Goal: Task Accomplishment & Management: Manage account settings

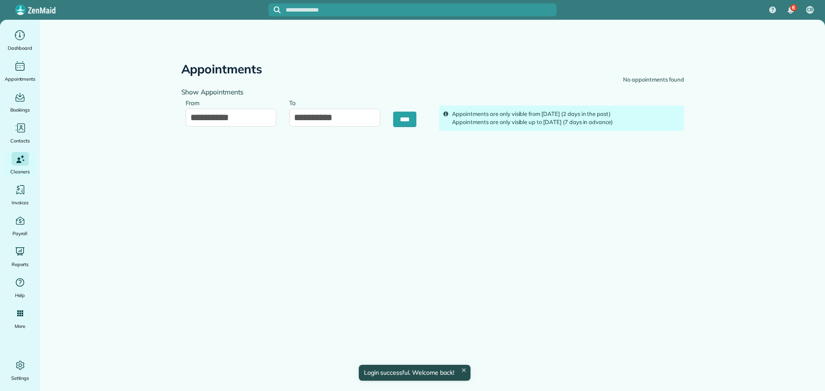
type input "**********"
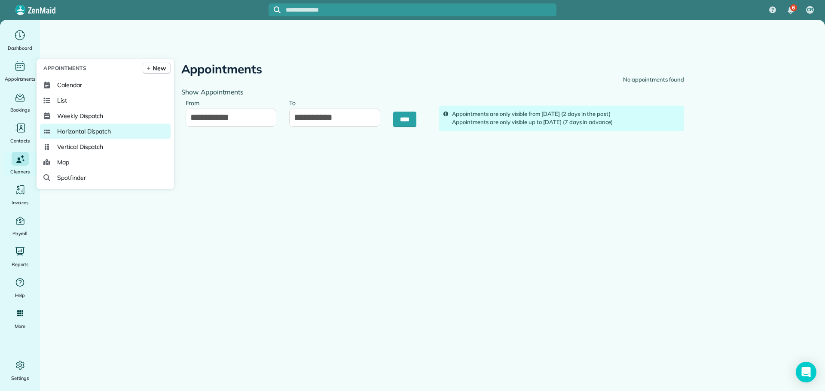
click at [74, 130] on span "Horizontal Dispatch" at bounding box center [84, 131] width 54 height 9
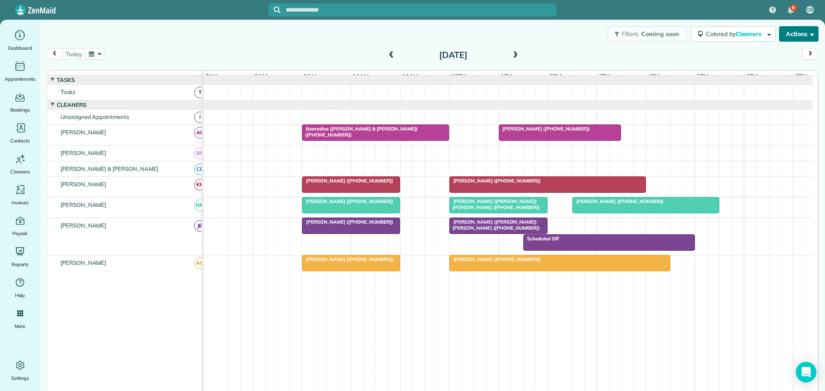
click at [782, 31] on button "Actions" at bounding box center [799, 33] width 40 height 15
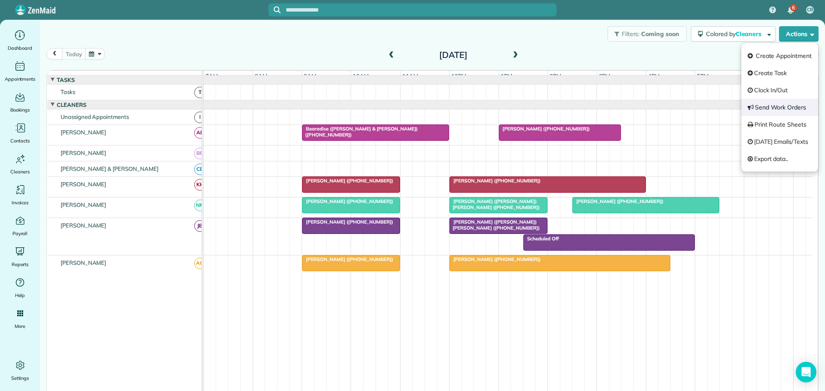
click at [776, 105] on link "Send Work Orders" at bounding box center [779, 107] width 77 height 17
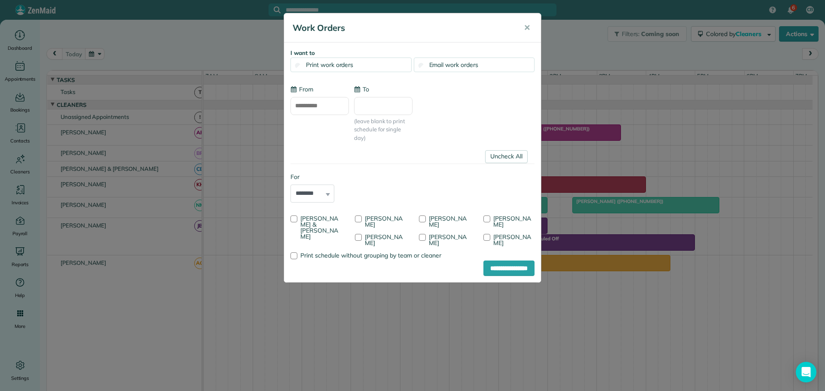
type input "**********"
click at [294, 217] on div at bounding box center [293, 219] width 7 height 7
click at [423, 217] on div at bounding box center [422, 219] width 7 height 7
click at [362, 234] on div at bounding box center [358, 237] width 7 height 7
click at [491, 267] on input "**********" at bounding box center [508, 268] width 51 height 15
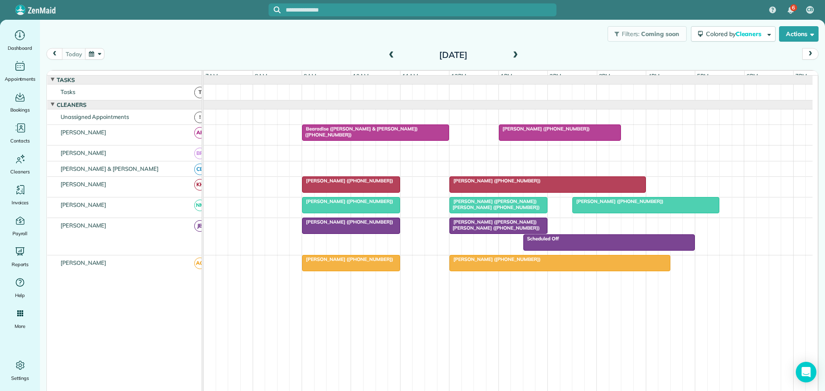
click at [512, 55] on span at bounding box center [515, 56] width 9 height 8
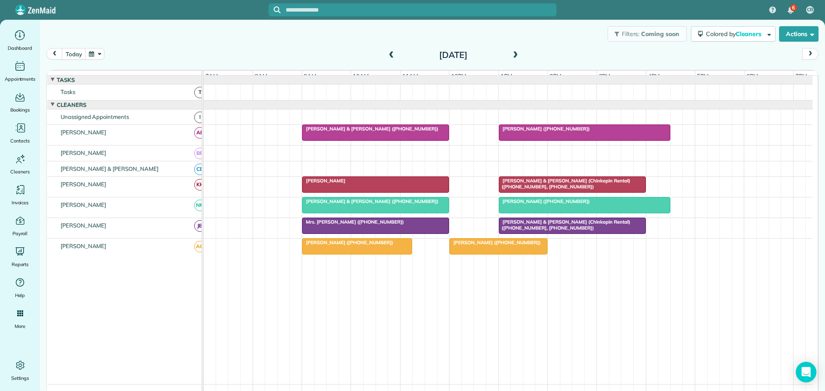
click at [387, 53] on span at bounding box center [391, 56] width 9 height 8
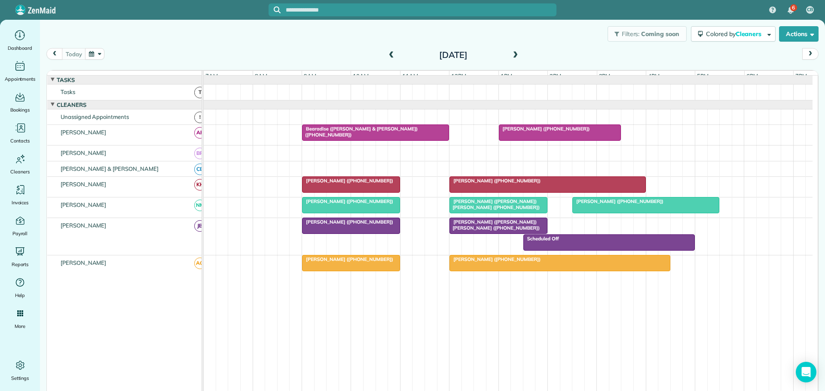
click at [388, 55] on span at bounding box center [391, 56] width 9 height 8
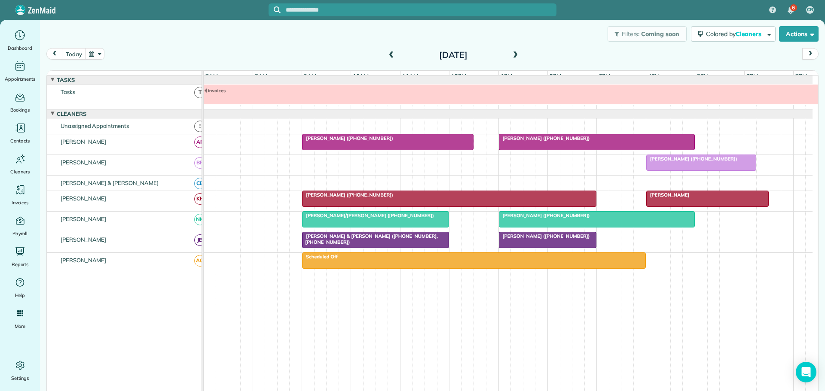
scroll to position [6, 0]
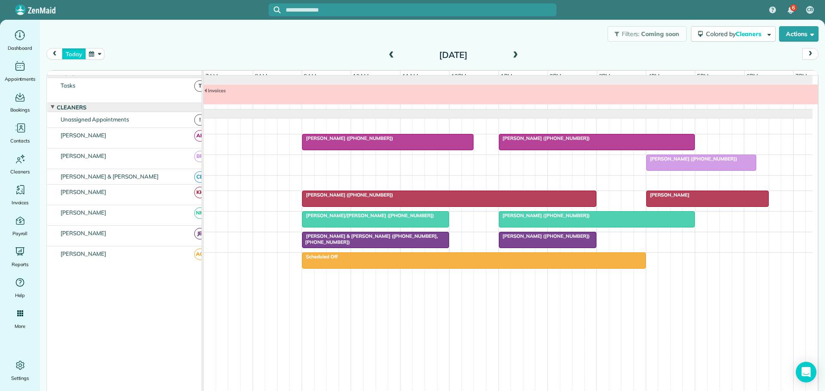
click at [72, 54] on button "today" at bounding box center [74, 54] width 24 height 12
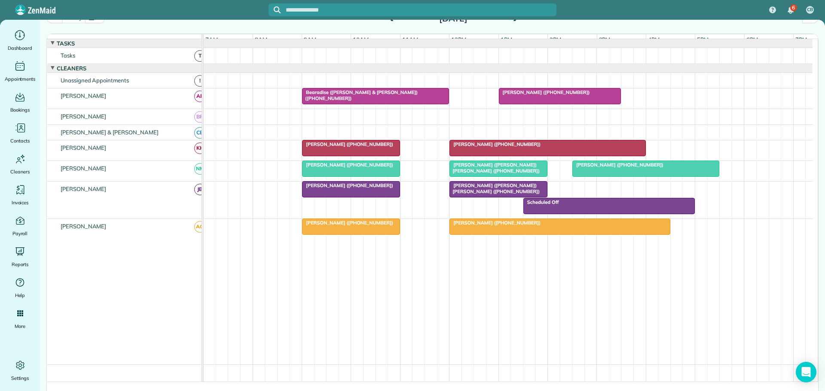
scroll to position [0, 0]
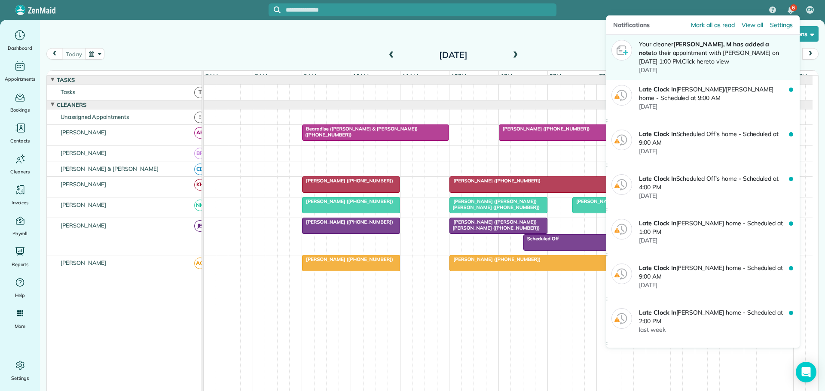
click at [698, 49] on p "Your cleaner [PERSON_NAME], M has added a note to their appointment with [PERSO…" at bounding box center [714, 53] width 150 height 26
click at [732, 44] on strong "[PERSON_NAME], M has added a note" at bounding box center [704, 48] width 130 height 16
click at [654, 67] on span "[DATE]" at bounding box center [648, 70] width 18 height 8
click at [625, 46] on img at bounding box center [622, 50] width 20 height 20
drag, startPoint x: 691, startPoint y: 42, endPoint x: 657, endPoint y: 47, distance: 34.3
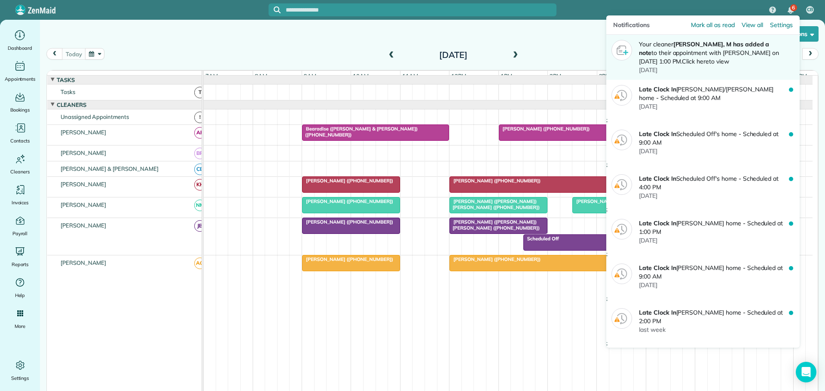
click at [657, 47] on p "Your cleaner [PERSON_NAME], M has added a note to their appointment with [PERSO…" at bounding box center [714, 53] width 150 height 26
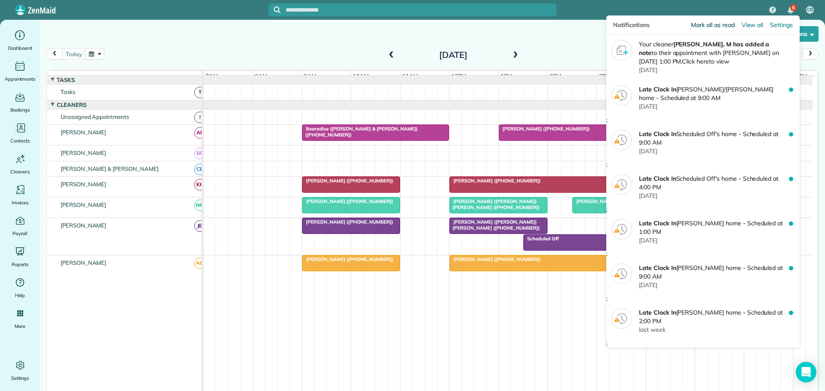
click at [703, 22] on span "Mark all as read" at bounding box center [712, 25] width 43 height 9
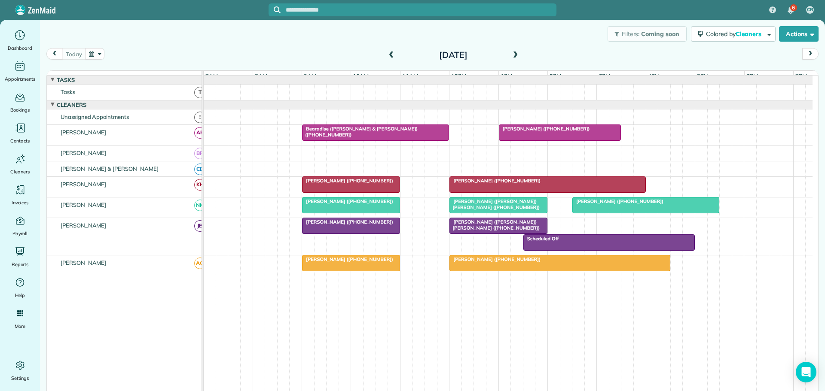
click at [388, 53] on span at bounding box center [391, 56] width 9 height 8
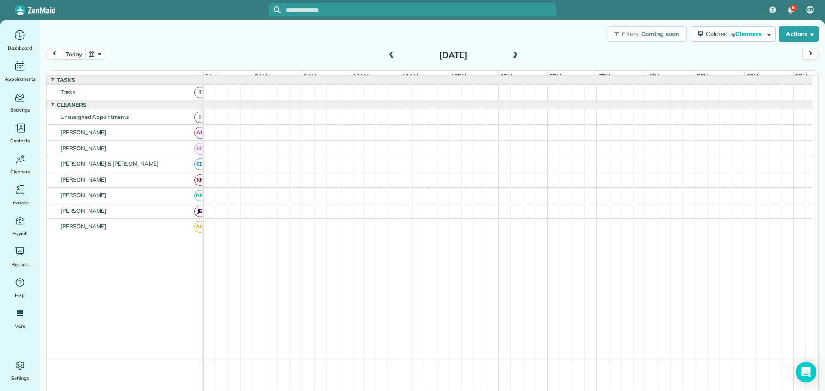
scroll to position [6, 0]
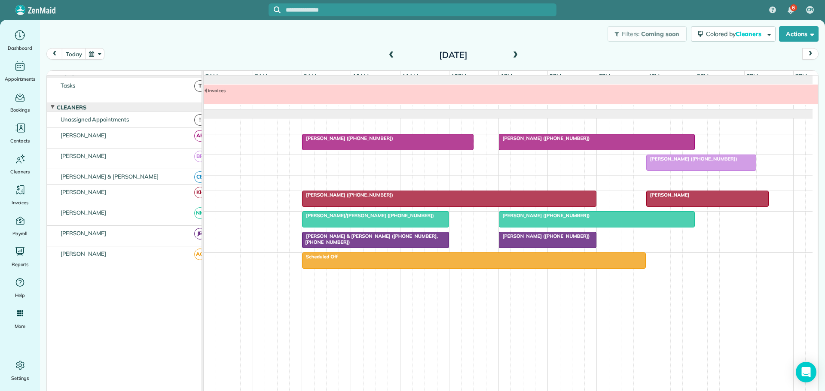
click at [551, 219] on span "[PERSON_NAME] ([PHONE_NUMBER])" at bounding box center [544, 216] width 92 height 6
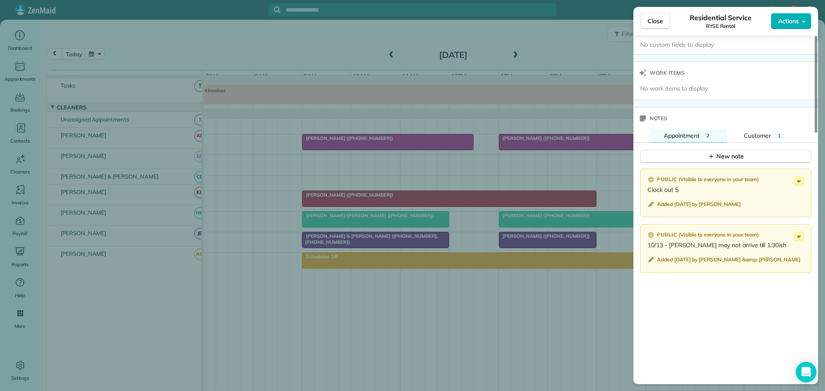
scroll to position [688, 0]
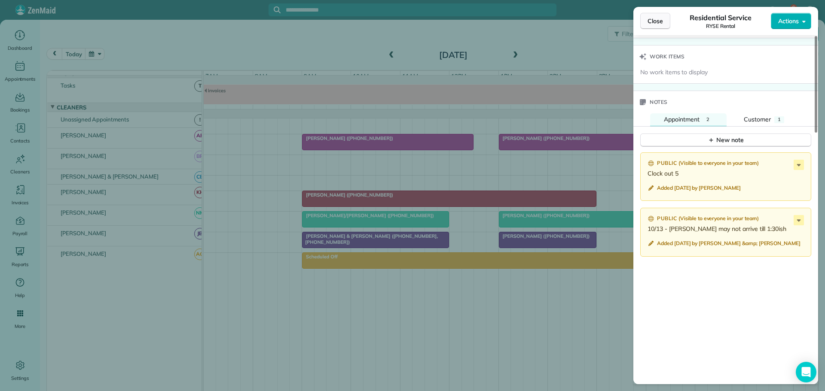
click at [657, 19] on span "Close" at bounding box center [655, 21] width 15 height 9
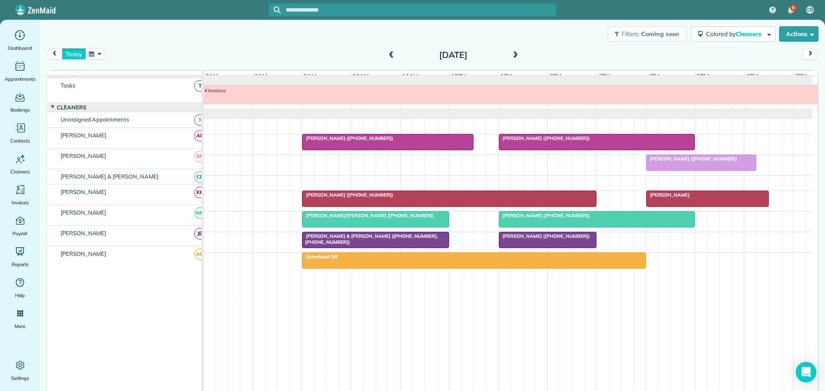
click at [74, 52] on button "today" at bounding box center [74, 54] width 24 height 12
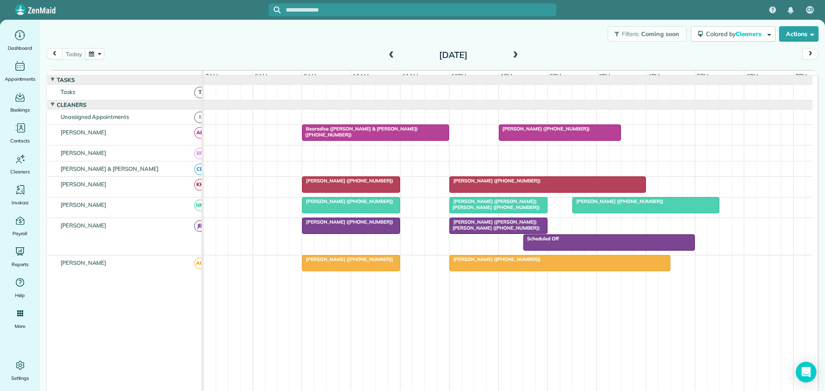
click at [387, 55] on span at bounding box center [391, 56] width 9 height 8
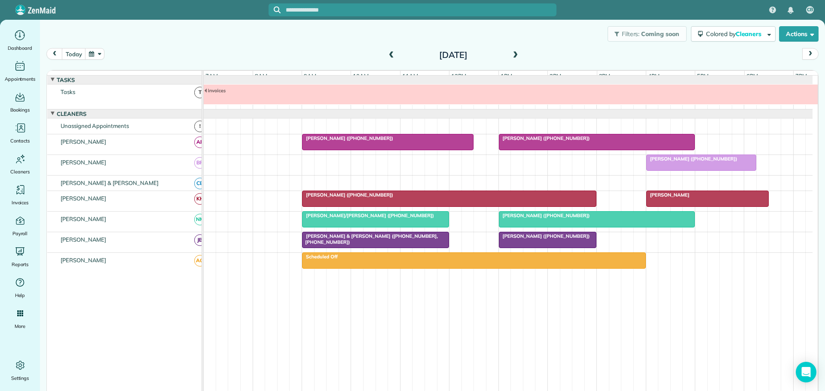
scroll to position [6, 0]
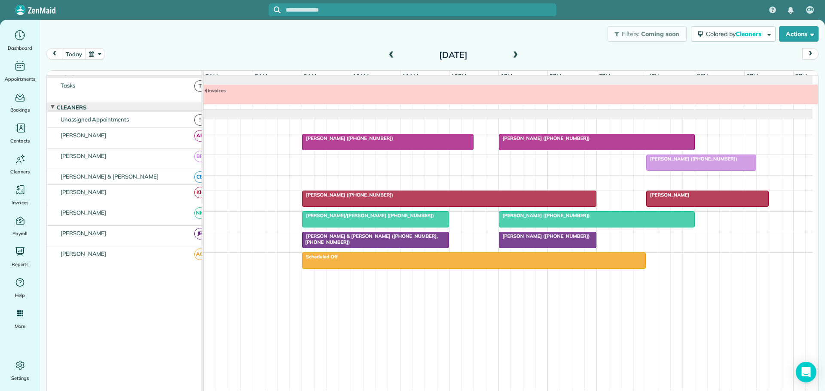
click at [675, 198] on span "[PERSON_NAME]" at bounding box center [668, 195] width 44 height 6
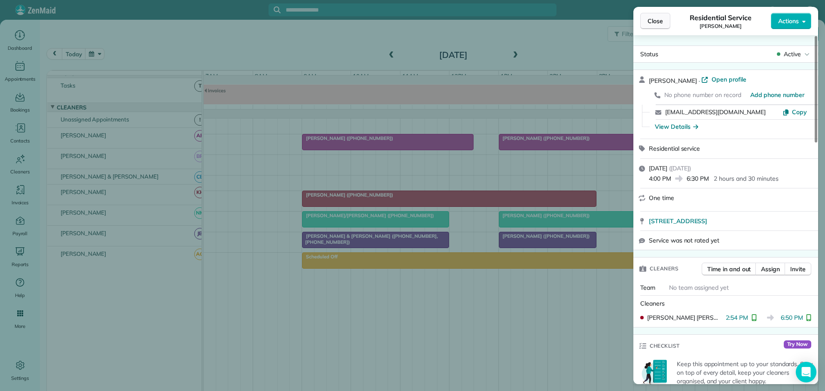
click at [652, 20] on span "Close" at bounding box center [655, 21] width 15 height 9
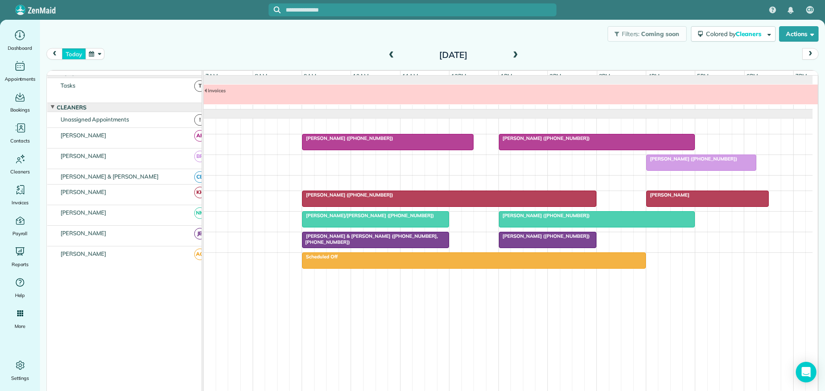
click at [78, 53] on button "today" at bounding box center [74, 54] width 24 height 12
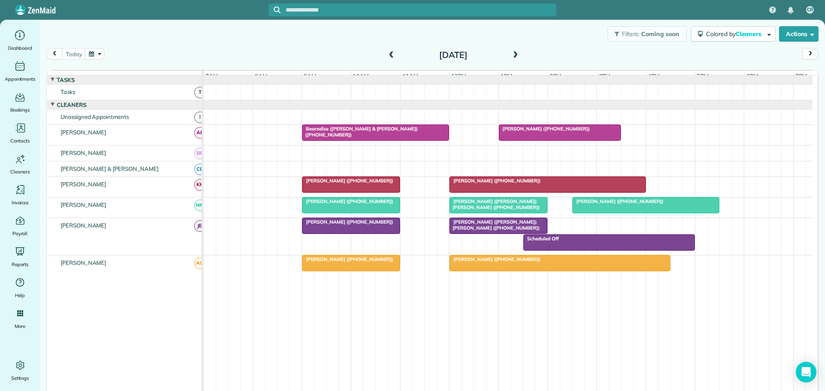
click at [389, 54] on span at bounding box center [391, 56] width 9 height 8
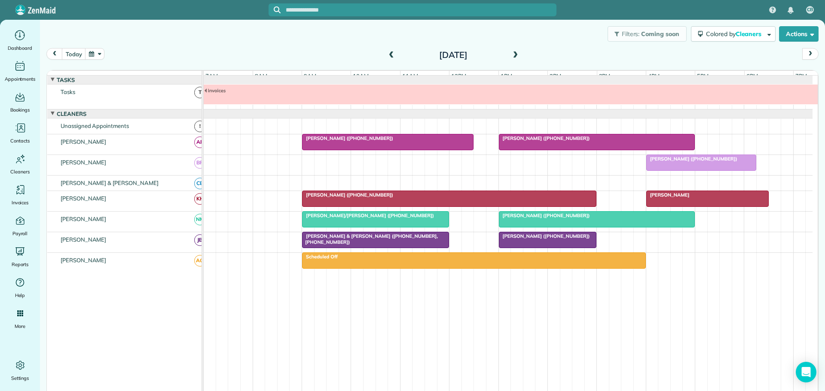
scroll to position [6, 0]
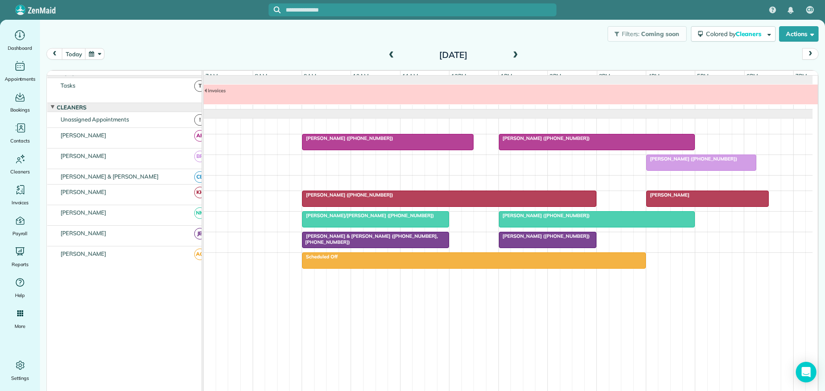
click at [361, 219] on span "[PERSON_NAME]/[PERSON_NAME] ([PHONE_NUMBER])" at bounding box center [368, 216] width 133 height 6
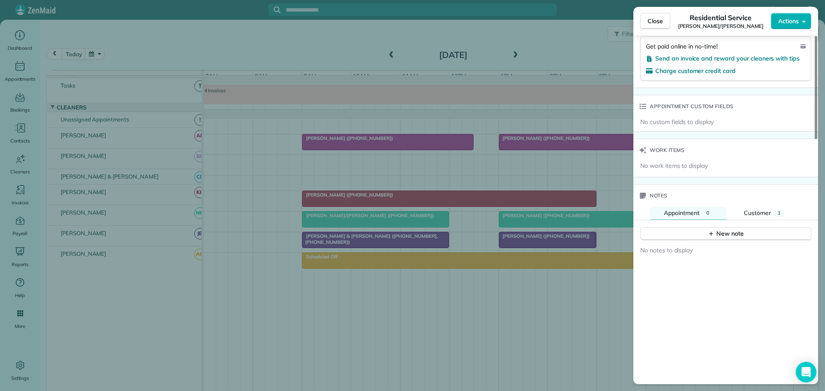
scroll to position [602, 0]
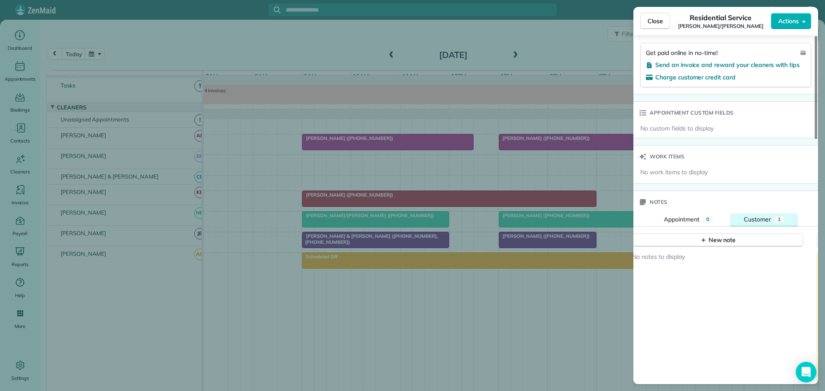
click at [754, 218] on span "Customer" at bounding box center [757, 220] width 27 height 8
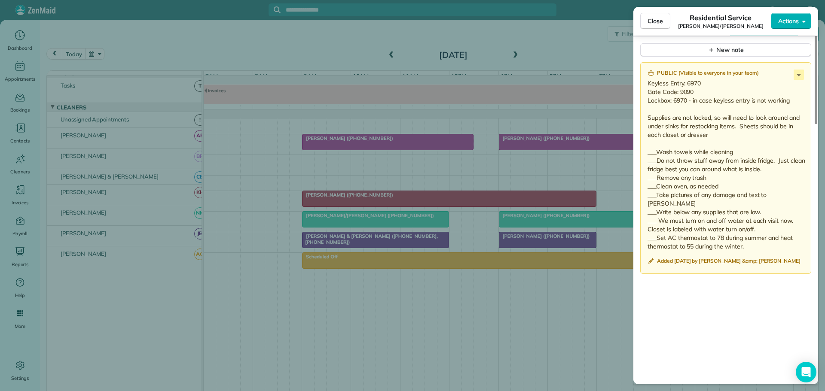
scroll to position [773, 0]
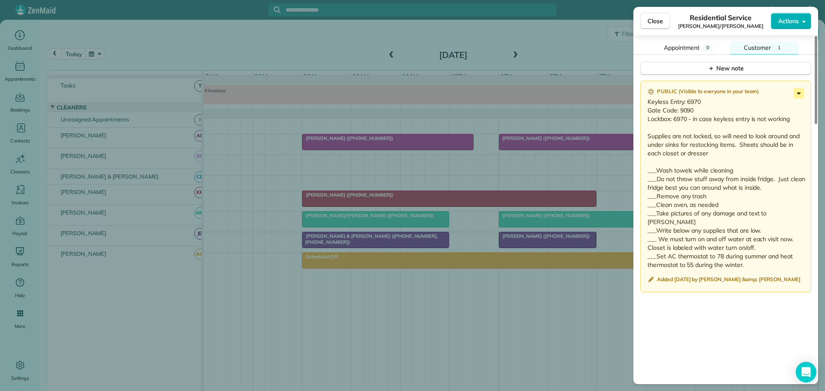
click at [802, 91] on icon at bounding box center [799, 93] width 10 height 10
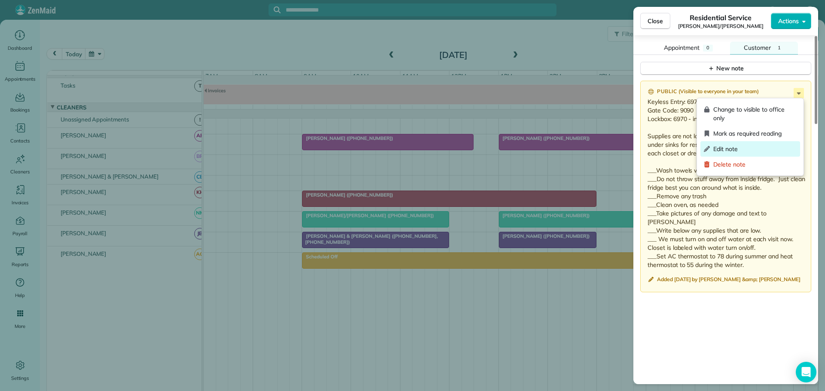
click at [732, 147] on span "Edit note" at bounding box center [754, 149] width 83 height 9
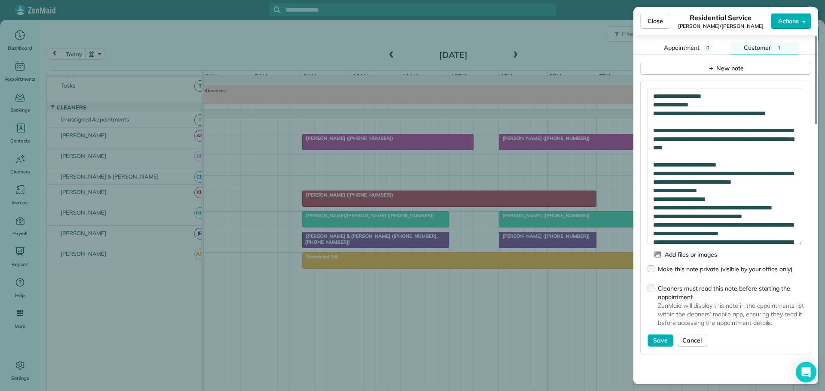
drag, startPoint x: 800, startPoint y: 111, endPoint x: 792, endPoint y: 243, distance: 132.6
click at [792, 243] on textarea "**********" at bounding box center [725, 166] width 155 height 157
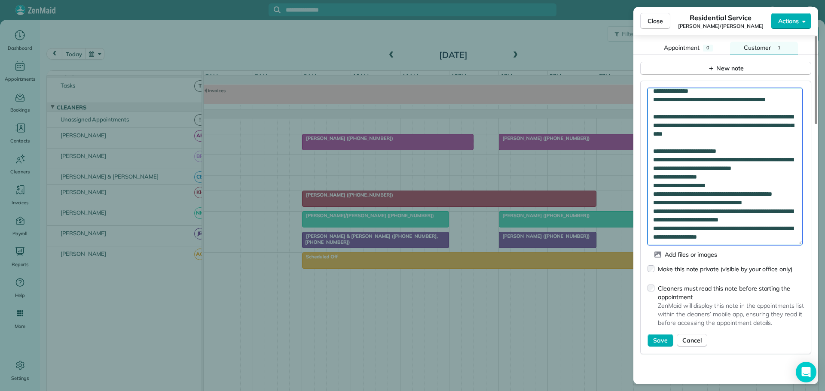
click at [737, 177] on textarea "**********" at bounding box center [725, 166] width 155 height 157
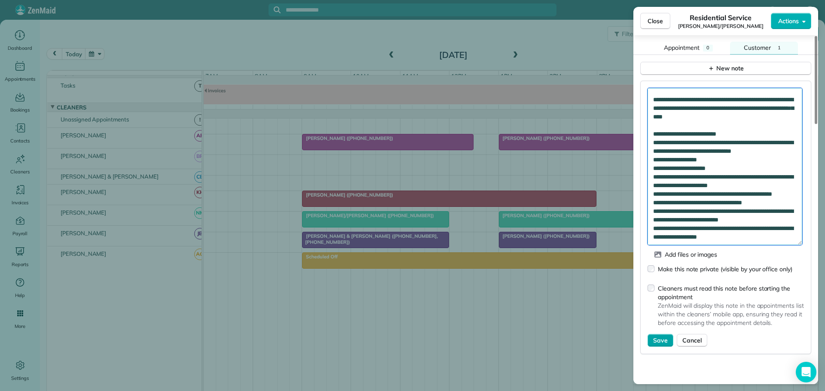
type textarea "**********"
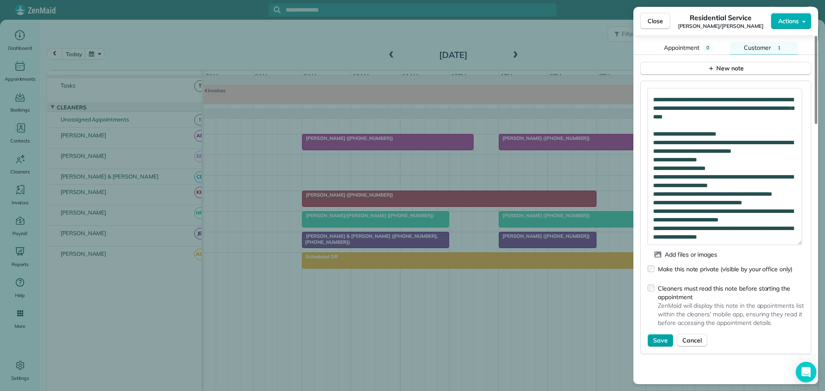
click at [656, 337] on span "Save" at bounding box center [660, 340] width 15 height 9
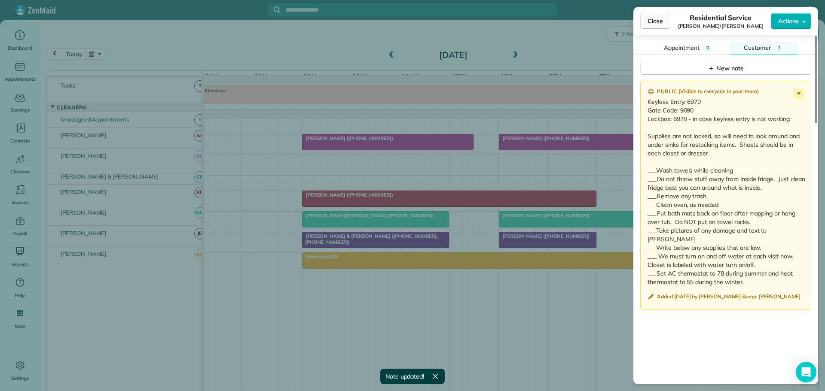
click at [653, 23] on span "Close" at bounding box center [655, 21] width 15 height 9
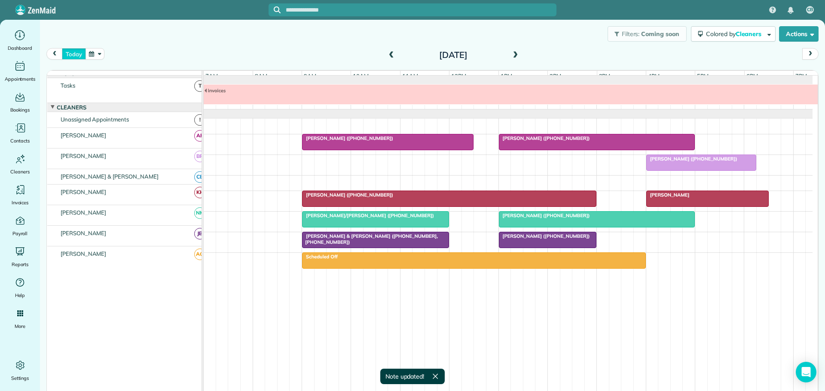
click at [73, 53] on button "today" at bounding box center [74, 54] width 24 height 12
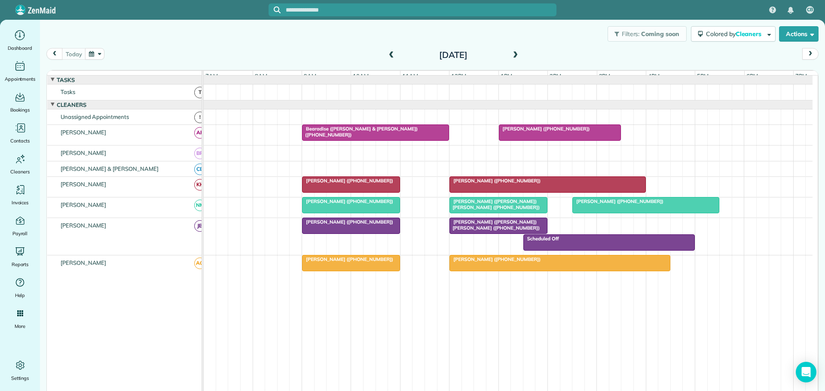
click at [388, 53] on span at bounding box center [391, 56] width 9 height 8
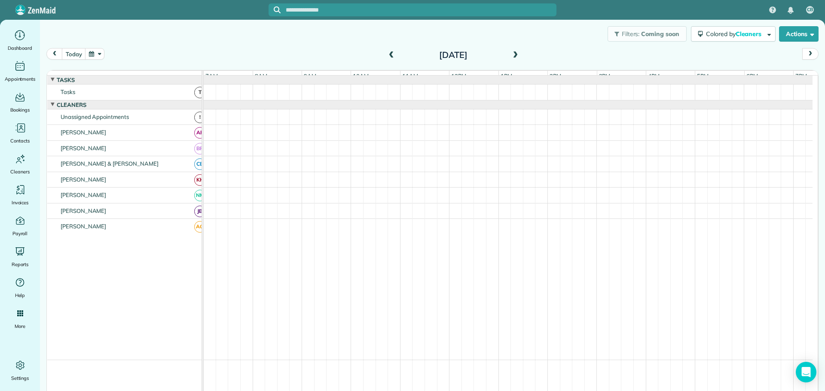
scroll to position [6, 0]
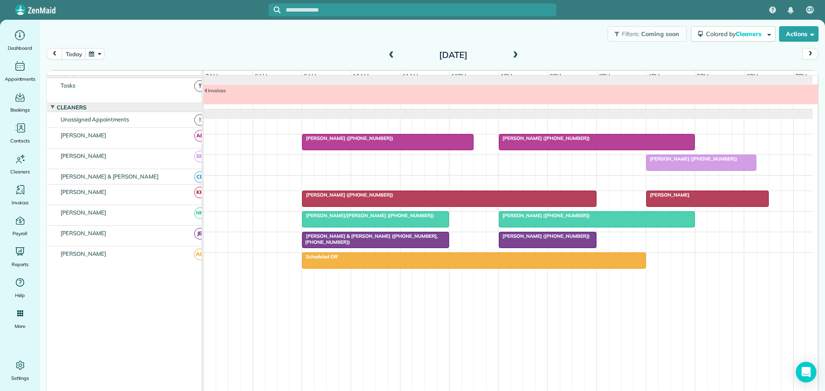
click at [519, 239] on span "[PERSON_NAME] ([PHONE_NUMBER])" at bounding box center [544, 236] width 92 height 6
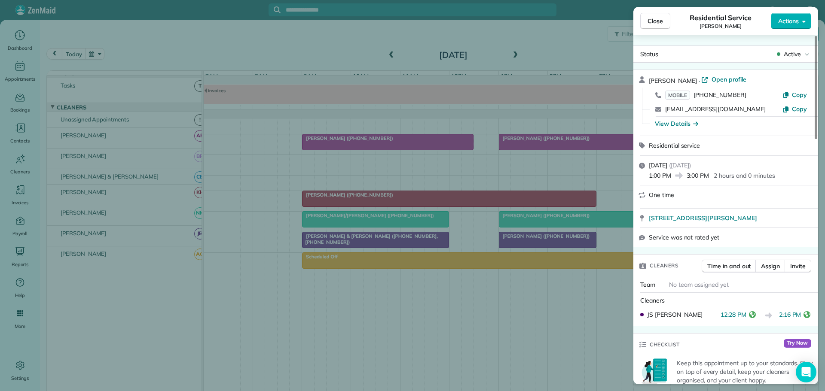
click at [655, 18] on span "Close" at bounding box center [655, 21] width 15 height 9
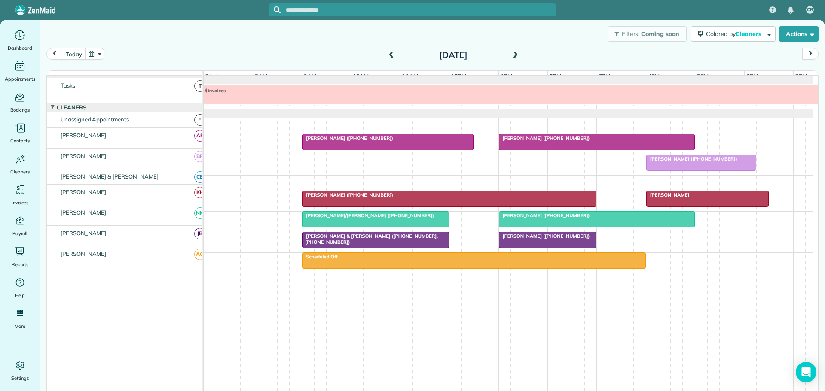
click at [511, 53] on span at bounding box center [515, 56] width 9 height 8
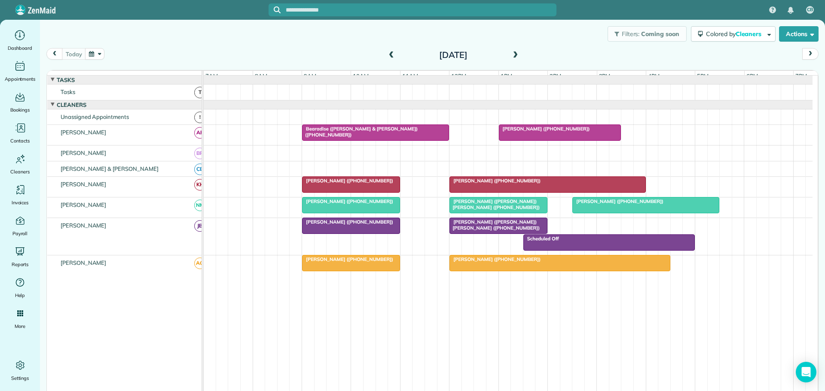
click at [511, 53] on span at bounding box center [515, 56] width 9 height 8
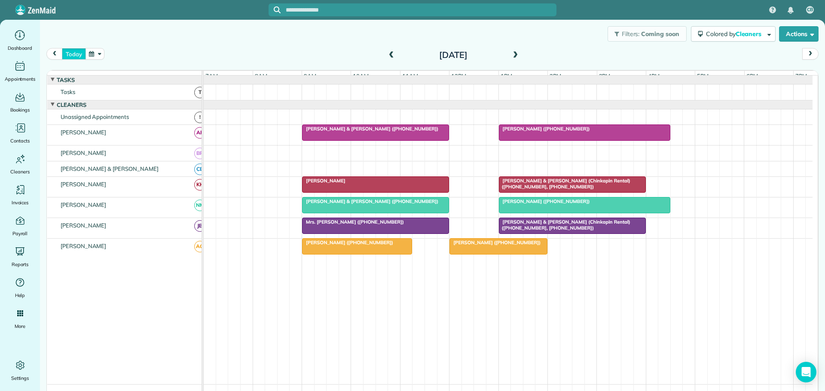
click at [72, 50] on button "today" at bounding box center [74, 54] width 24 height 12
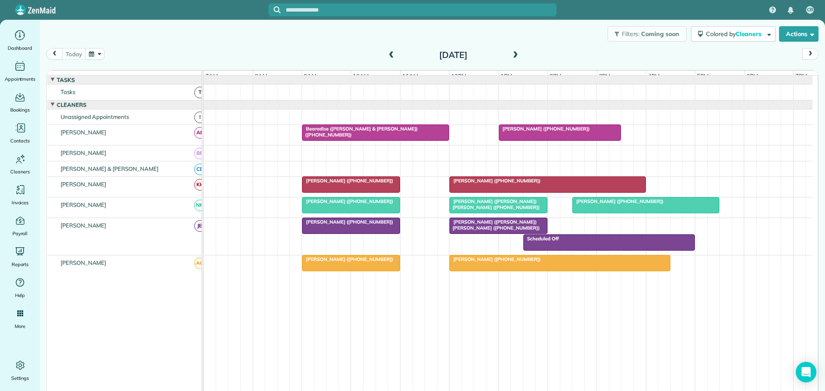
click at [512, 54] on span at bounding box center [515, 56] width 9 height 8
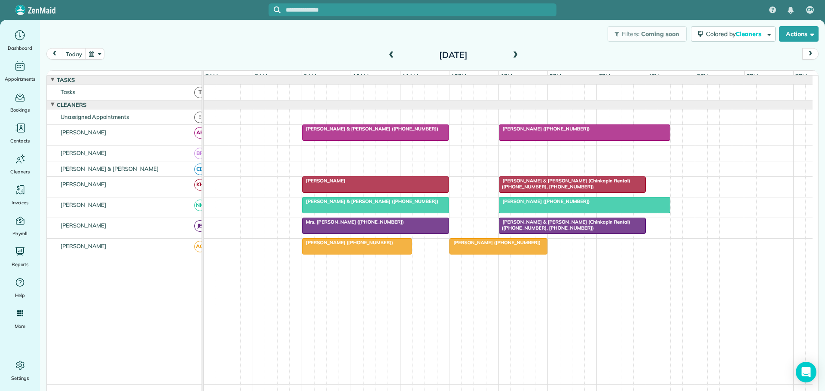
click at [387, 54] on span at bounding box center [391, 56] width 9 height 8
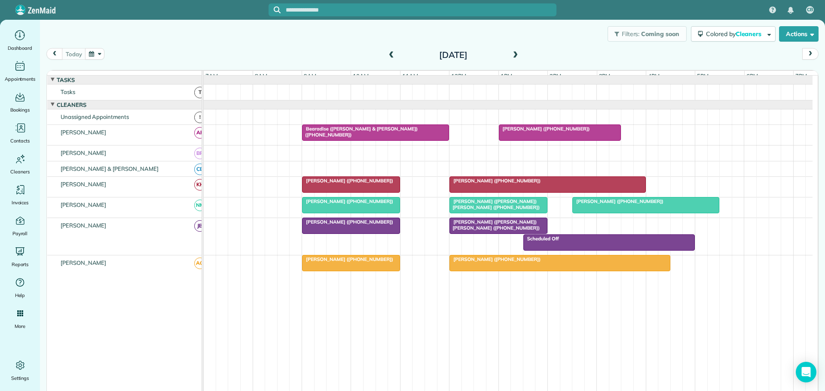
click at [511, 56] on span at bounding box center [515, 56] width 9 height 8
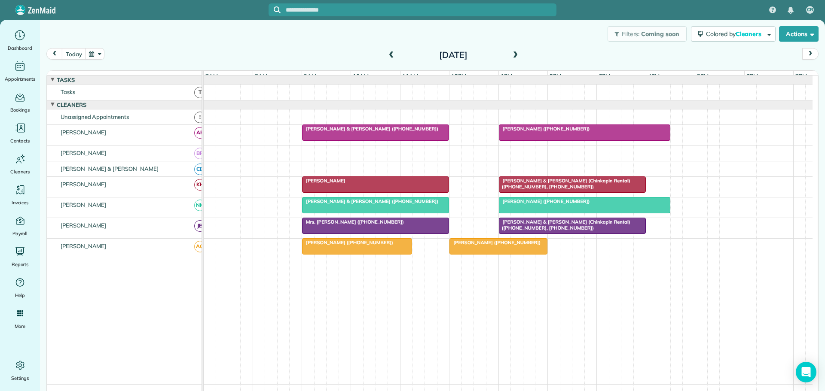
click at [388, 56] on span at bounding box center [391, 56] width 9 height 8
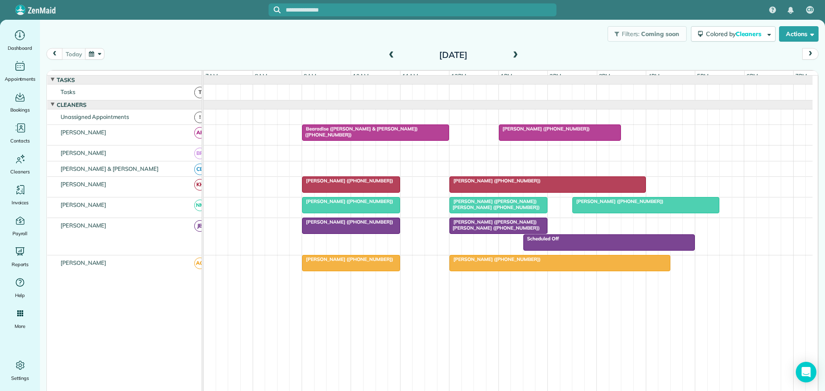
click at [344, 184] on div "[PERSON_NAME] ([PHONE_NUMBER])" at bounding box center [351, 181] width 93 height 6
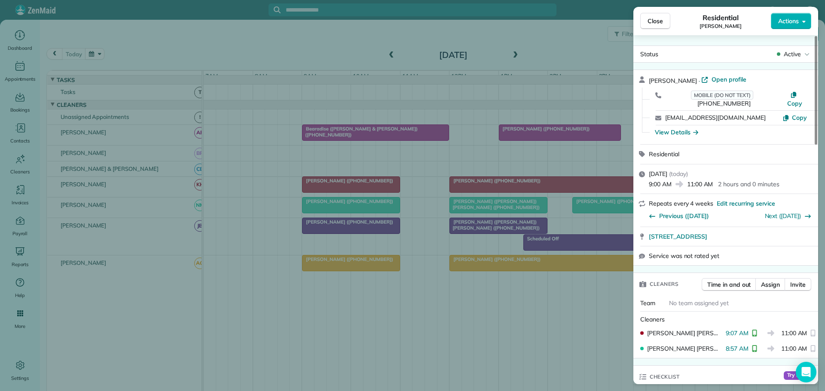
click at [656, 18] on span "Close" at bounding box center [655, 21] width 15 height 9
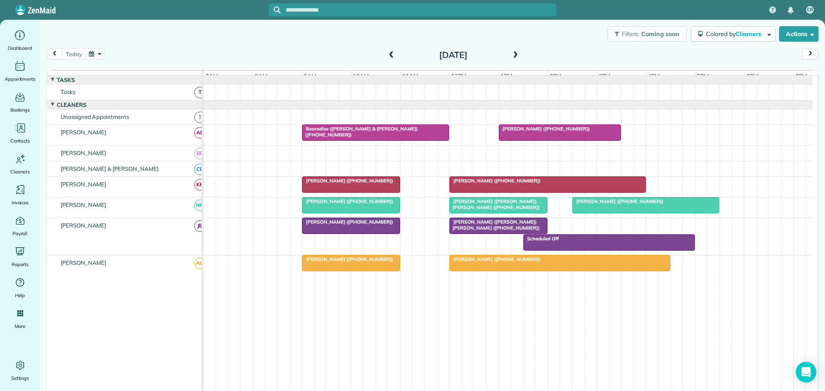
click at [512, 53] on span at bounding box center [515, 56] width 9 height 8
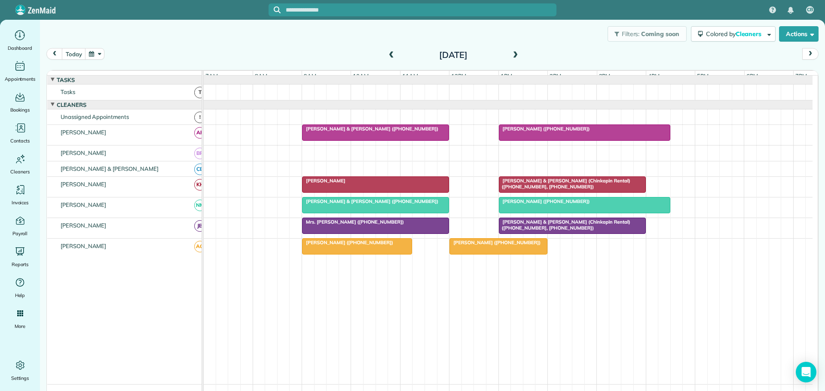
click at [342, 100] on div at bounding box center [508, 92] width 609 height 15
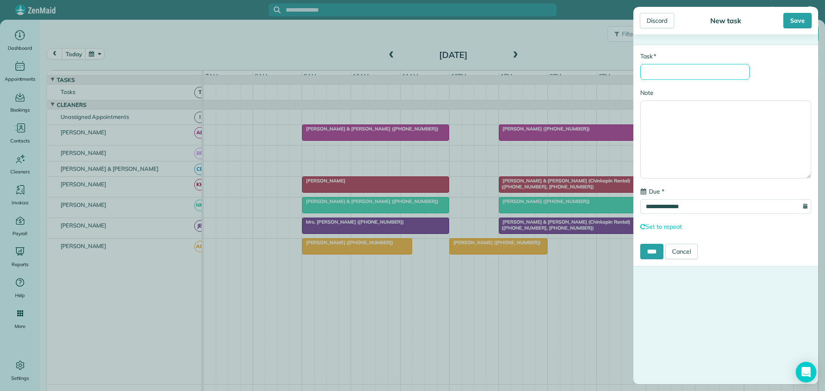
click at [671, 72] on input "* Task" at bounding box center [695, 72] width 110 height 16
type input "**********"
click at [651, 251] on input "****" at bounding box center [651, 251] width 23 height 15
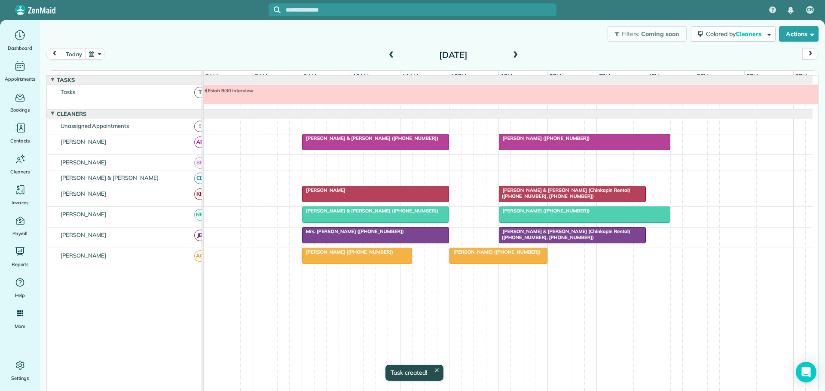
scroll to position [6, 0]
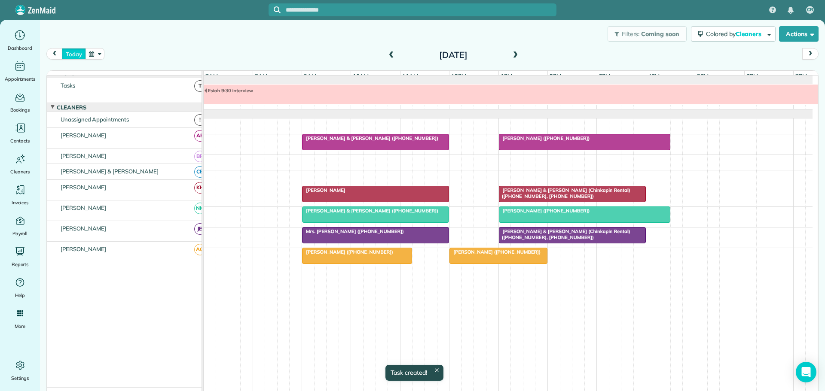
click at [79, 55] on button "today" at bounding box center [74, 54] width 24 height 12
